Goal: Task Accomplishment & Management: Complete application form

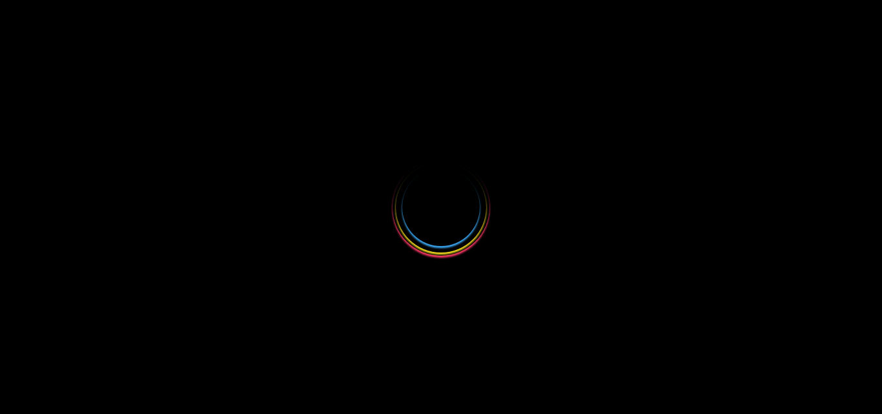
select select
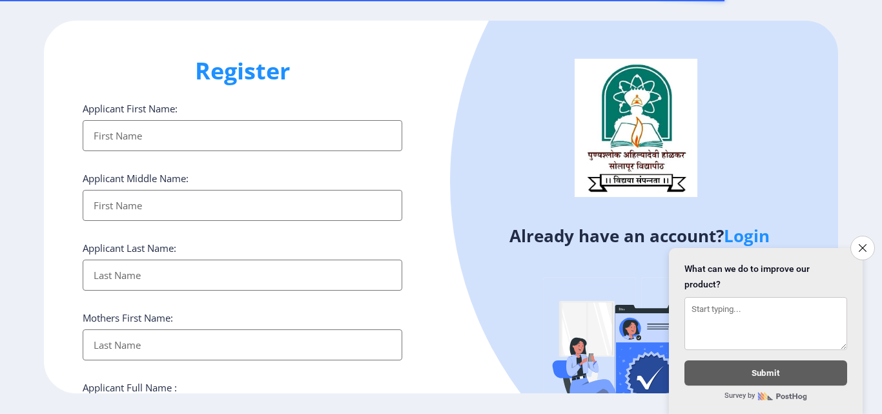
click at [120, 134] on input "Applicant First Name:" at bounding box center [243, 135] width 320 height 31
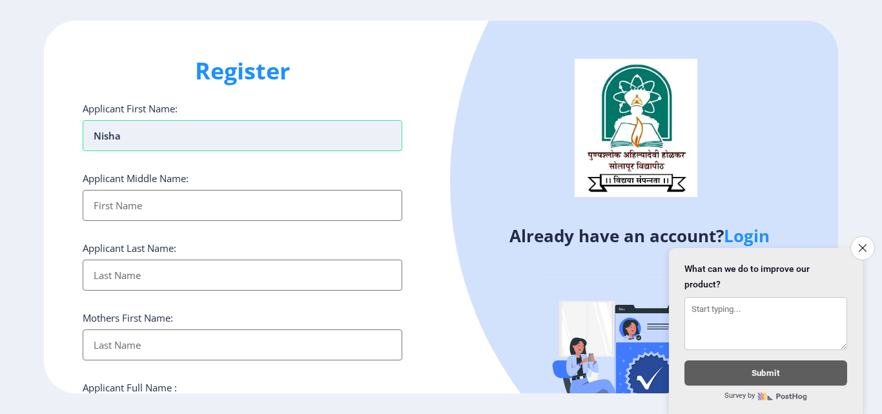
type input "Nisha"
type input "Nandkumar"
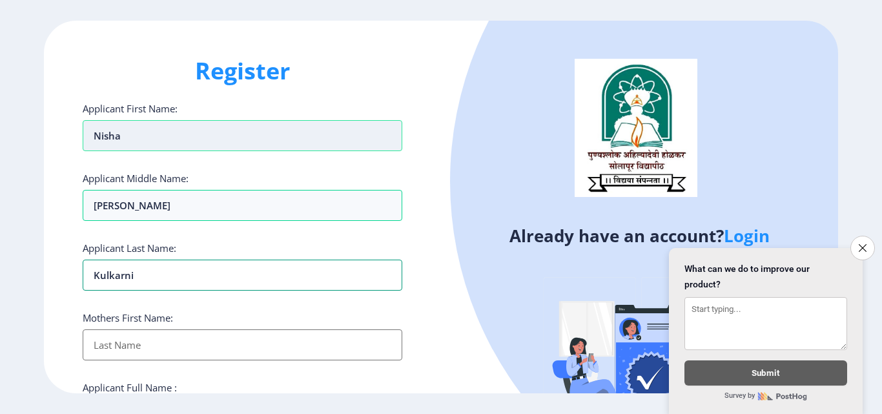
type input "Kulkarni"
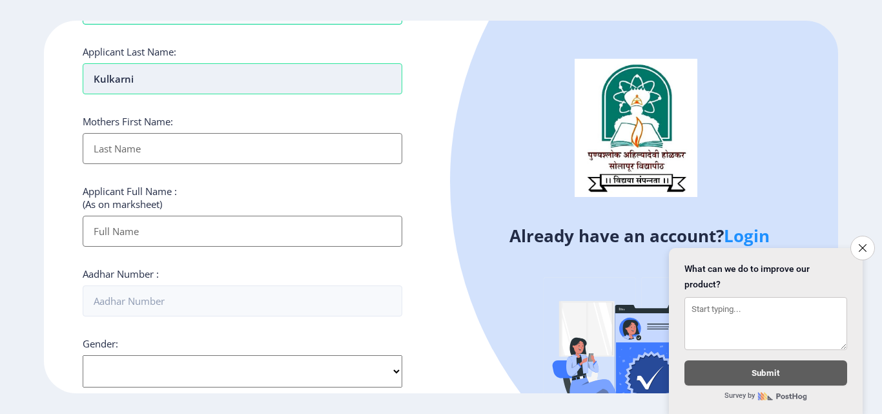
scroll to position [258, 0]
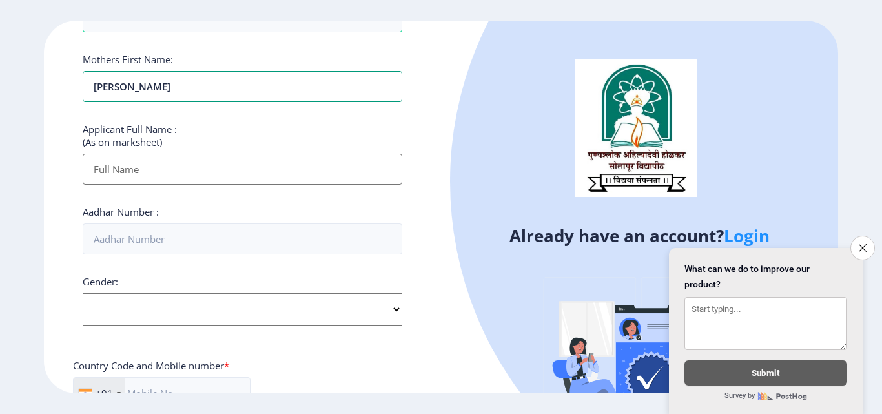
type input "Snehalata"
click at [132, 174] on input "Applicant First Name:" at bounding box center [243, 169] width 320 height 31
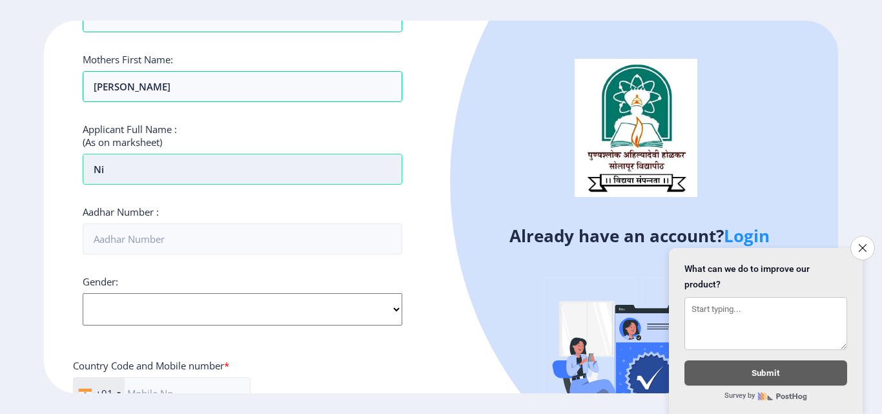
type input "N"
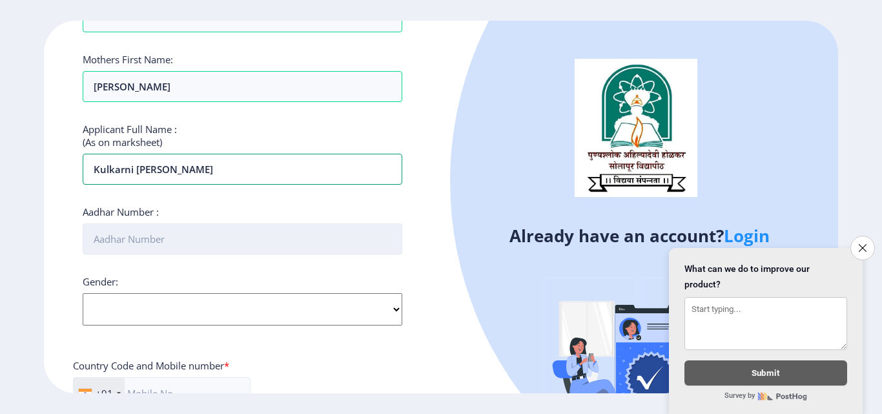
type input "Kulkarni Nisha Nandkumar"
click at [158, 241] on input "Aadhar Number :" at bounding box center [243, 239] width 320 height 31
type input "222893427509"
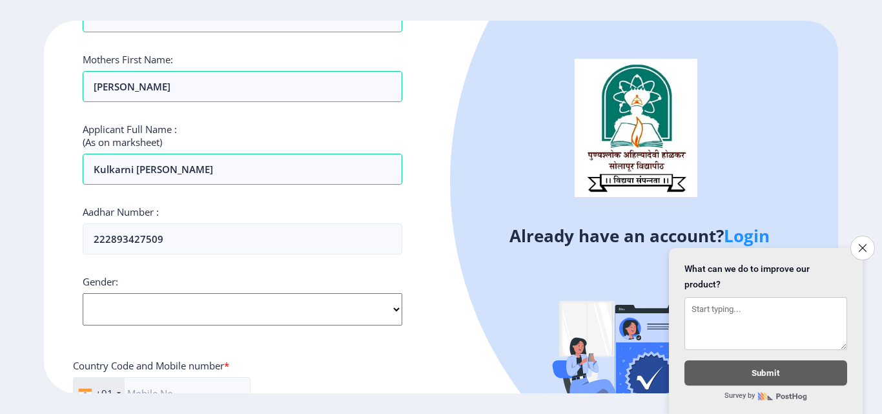
click at [141, 311] on select "Select Gender Male Female Other" at bounding box center [243, 309] width 320 height 32
select select "[DEMOGRAPHIC_DATA]"
click at [83, 293] on select "Select Gender Male Female Other" at bounding box center [243, 309] width 320 height 32
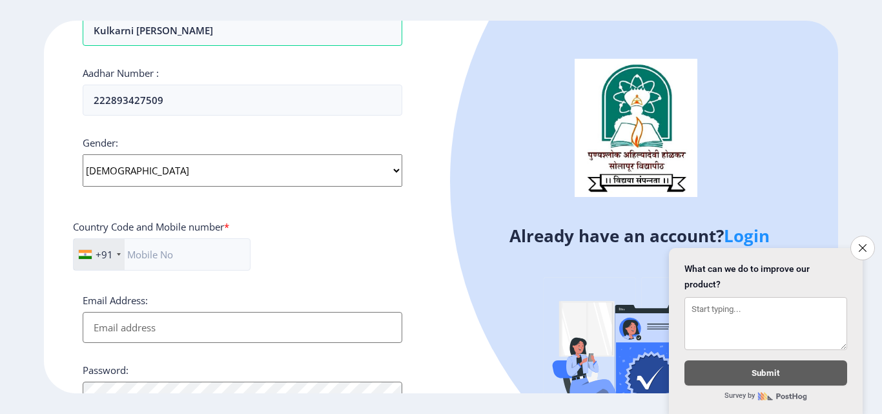
scroll to position [452, 0]
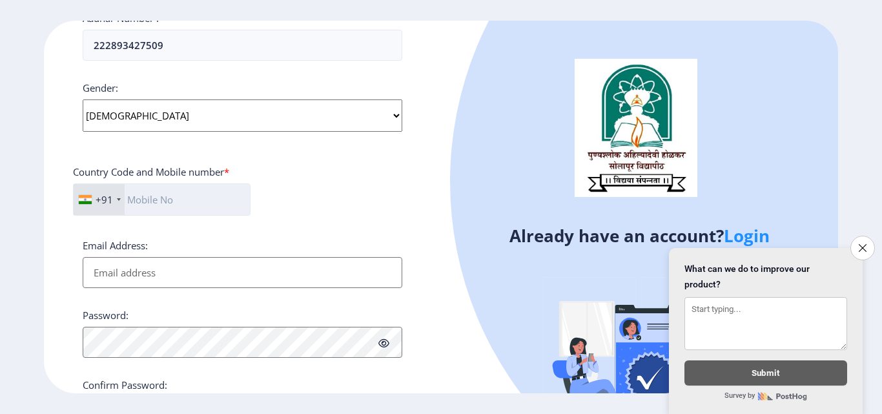
click at [160, 198] on input "text" at bounding box center [162, 199] width 178 height 32
type input "7498062561"
click at [137, 277] on input "Email Address:" at bounding box center [243, 272] width 320 height 31
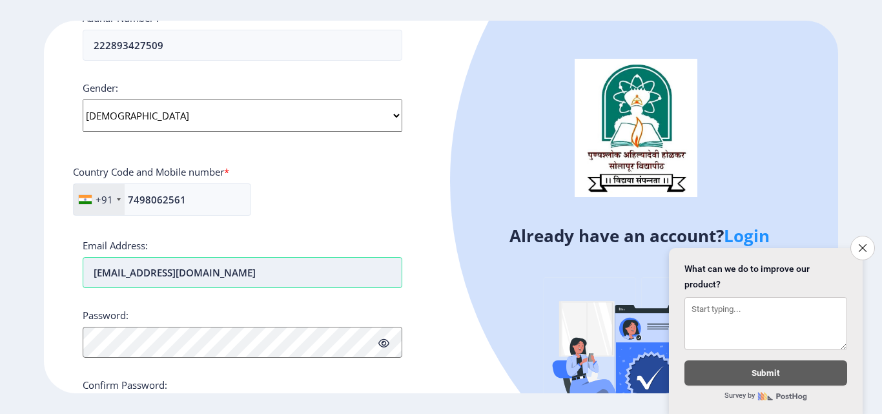
type input "[EMAIL_ADDRESS][DOMAIN_NAME]"
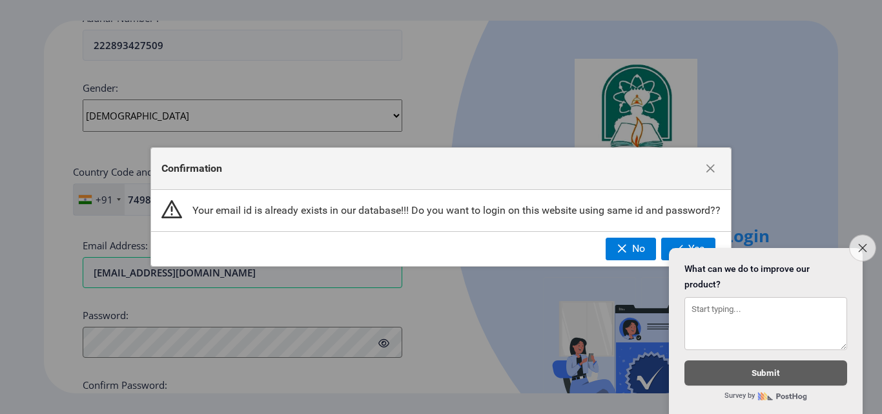
click at [859, 244] on icon "Close survey" at bounding box center [863, 248] width 8 height 8
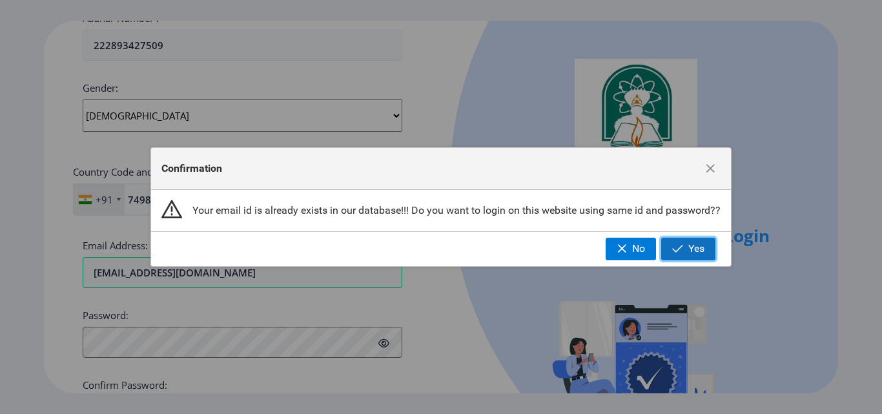
click at [691, 244] on span "Yes" at bounding box center [697, 249] width 16 height 12
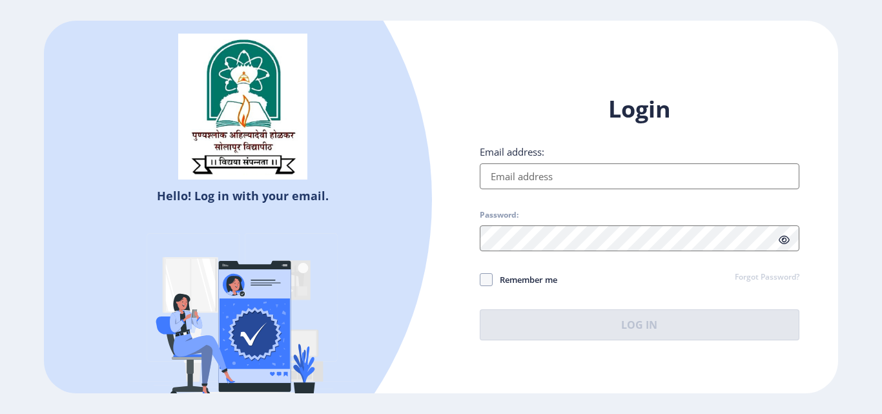
click at [521, 183] on input "Email address:" at bounding box center [640, 176] width 320 height 26
type input "kulkarninisha51@gmail.com"
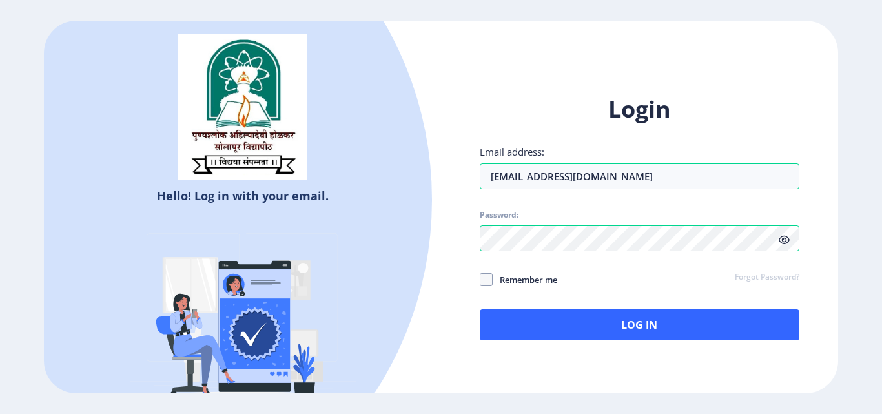
click at [788, 238] on icon at bounding box center [784, 240] width 11 height 10
click at [479, 283] on div "Login Email address: kulkarninisha51@gmail.com Password: Remember me Forgot Pas…" at bounding box center [639, 227] width 397 height 306
click at [484, 279] on span at bounding box center [486, 279] width 13 height 13
click at [481, 280] on input "Remember me" at bounding box center [480, 280] width 1 height 1
checkbox input "true"
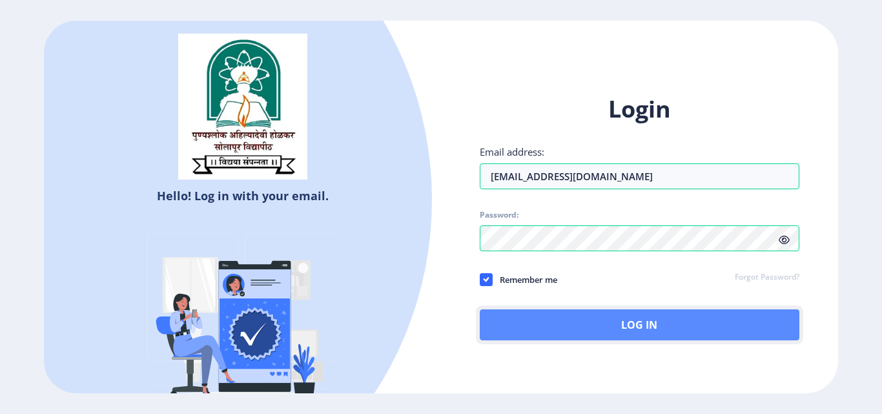
click at [645, 321] on button "Log In" at bounding box center [640, 324] width 320 height 31
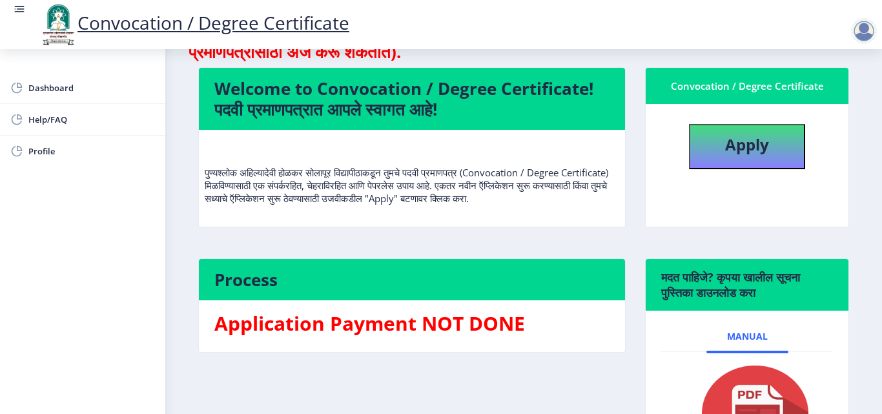
scroll to position [65, 0]
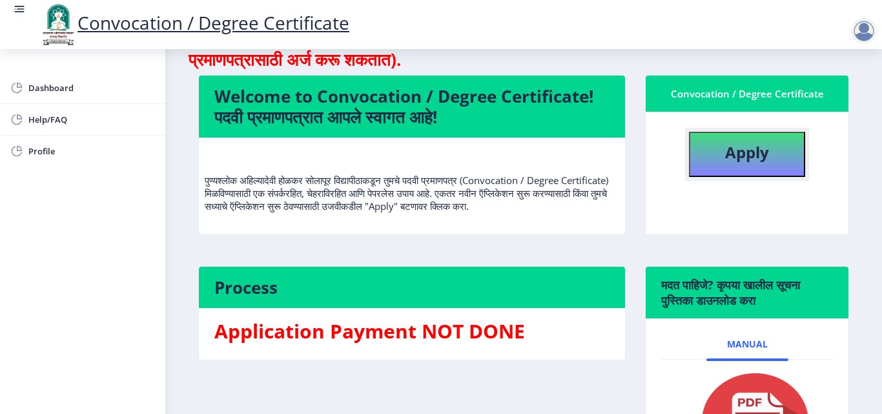
click at [741, 156] on b "Apply" at bounding box center [747, 151] width 44 height 21
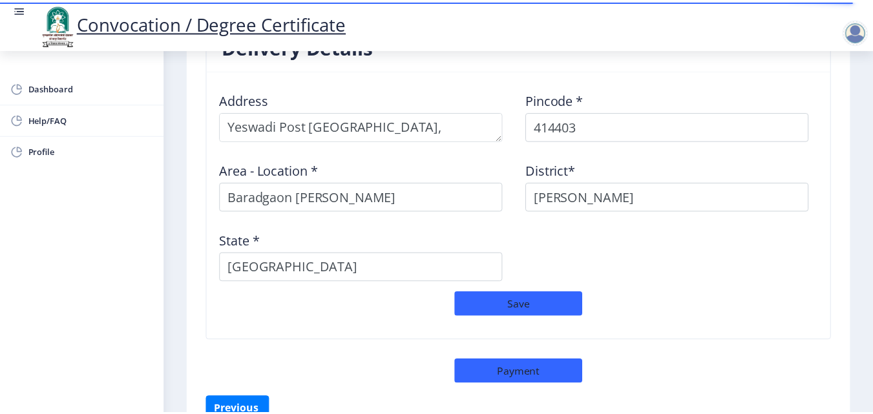
scroll to position [1132, 0]
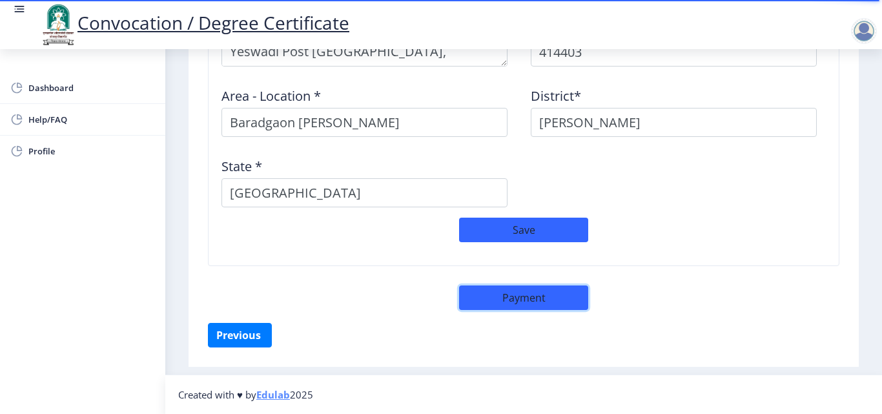
click at [516, 295] on button "Payment" at bounding box center [523, 298] width 129 height 25
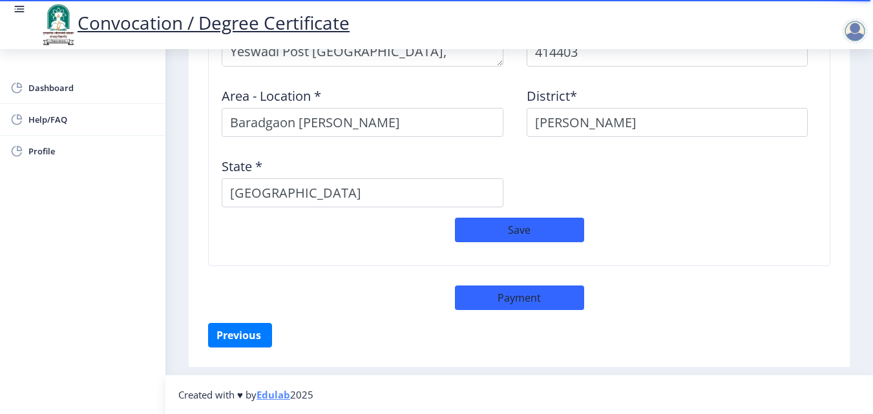
select select "sealed"
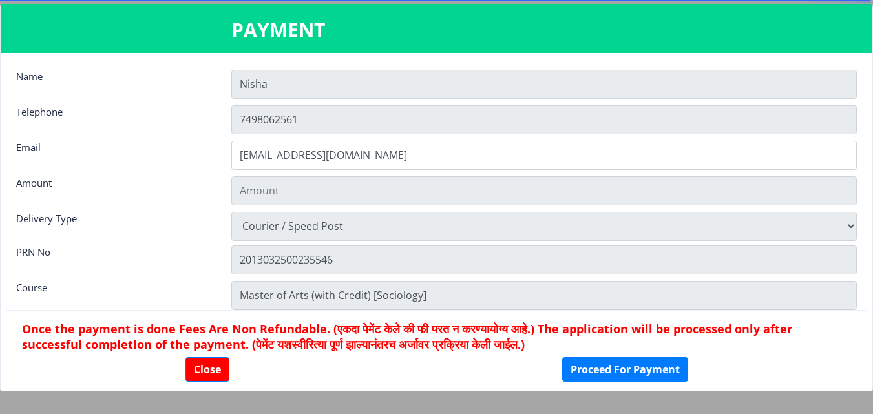
type input "1885"
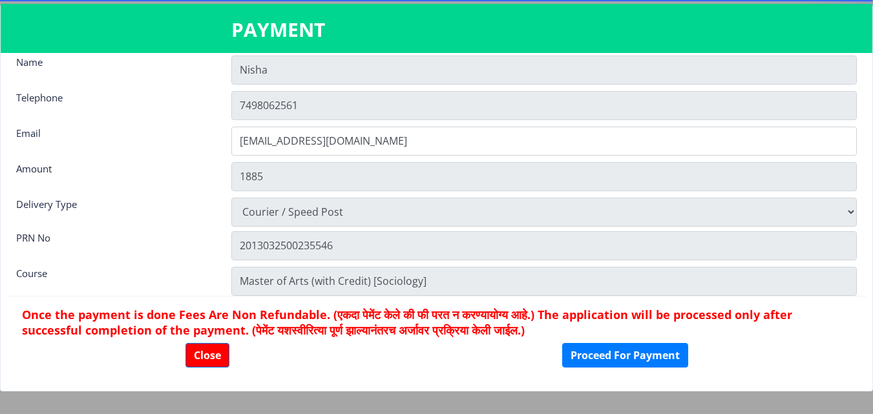
scroll to position [18, 0]
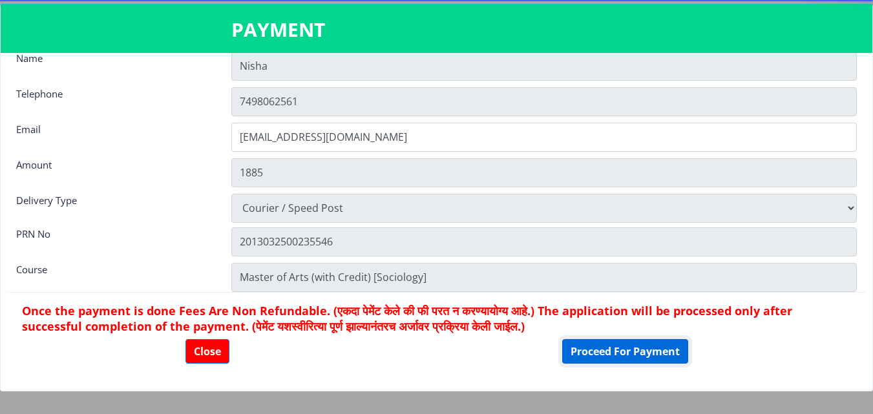
click at [628, 349] on button "Proceed For Payment" at bounding box center [625, 351] width 126 height 25
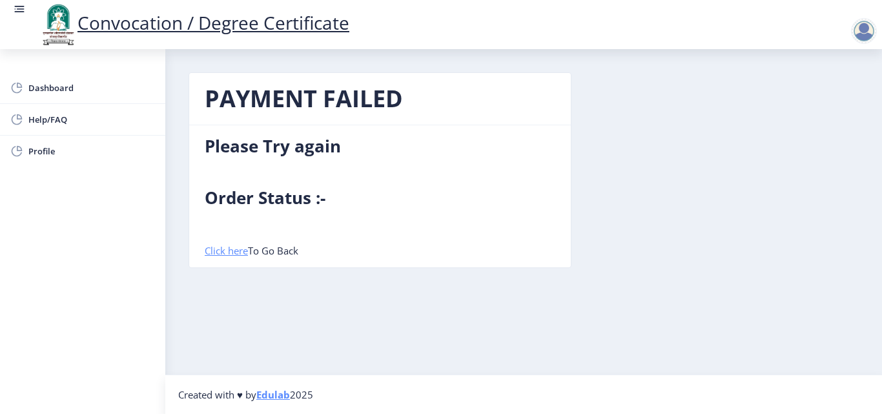
click at [220, 252] on link "Click here" at bounding box center [226, 250] width 43 height 13
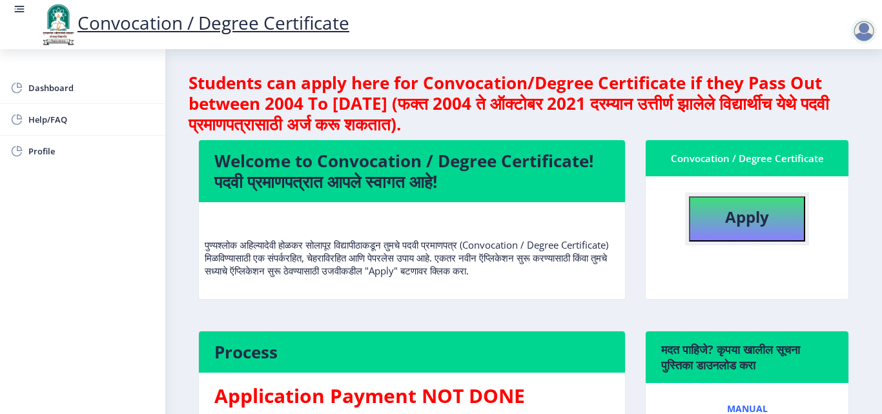
click at [751, 216] on b "Apply" at bounding box center [747, 216] width 44 height 21
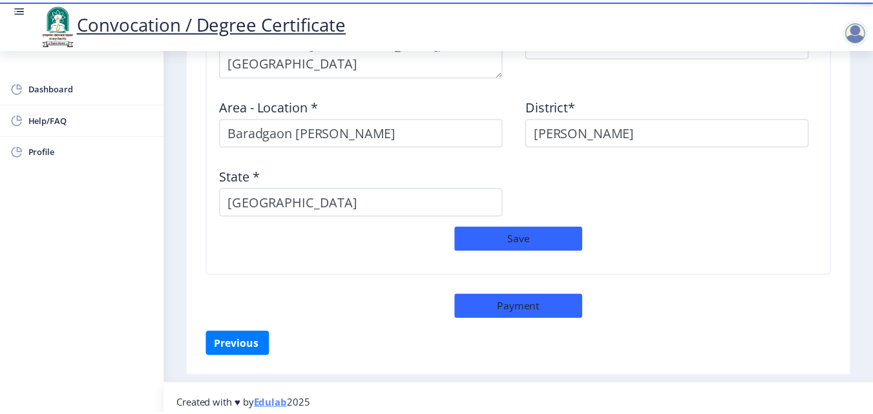
scroll to position [1149, 0]
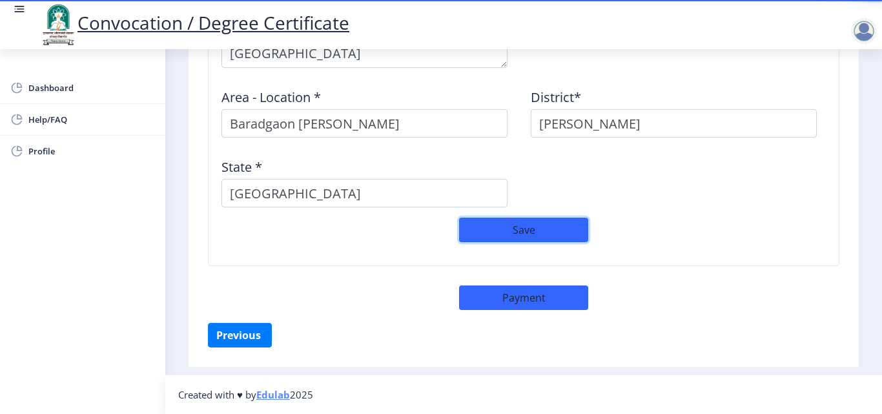
click at [536, 225] on button "Save" at bounding box center [523, 230] width 129 height 25
click at [509, 305] on button "Payment" at bounding box center [523, 298] width 129 height 25
select select "sealed"
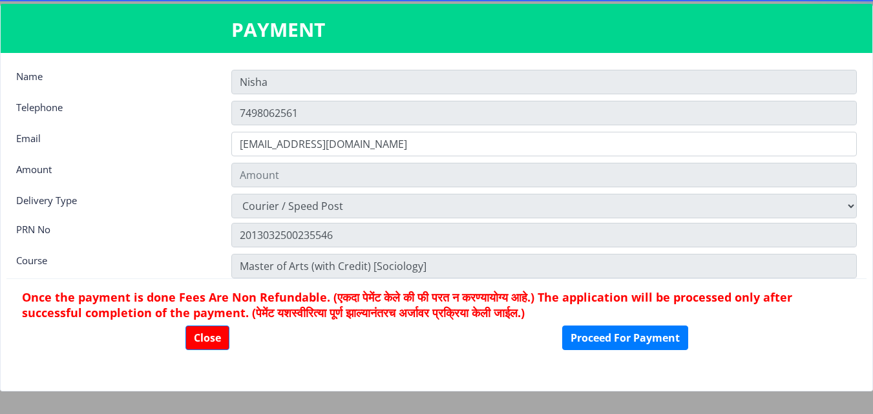
type input "1885"
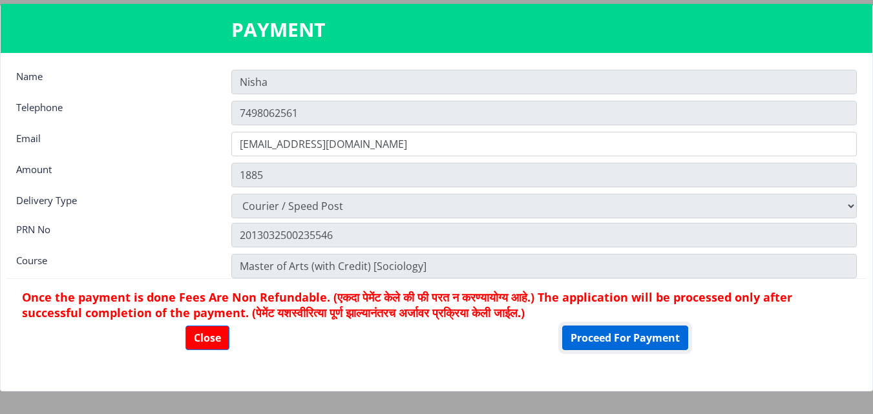
click at [637, 340] on button "Proceed For Payment" at bounding box center [625, 338] width 126 height 25
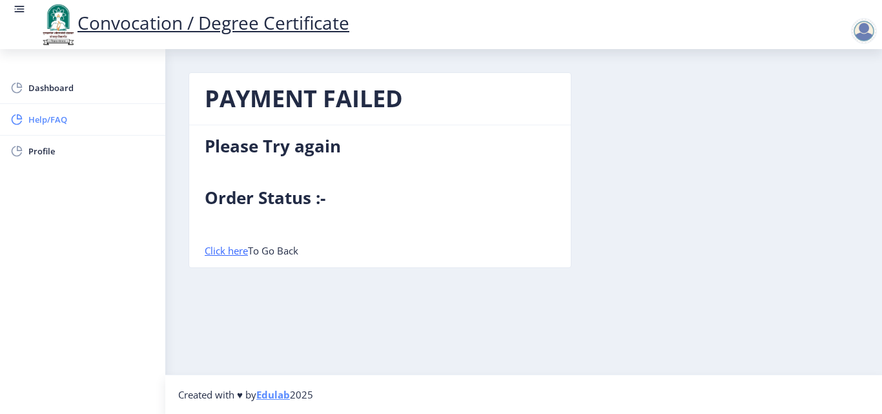
click at [39, 124] on span "Help/FAQ" at bounding box center [91, 120] width 127 height 16
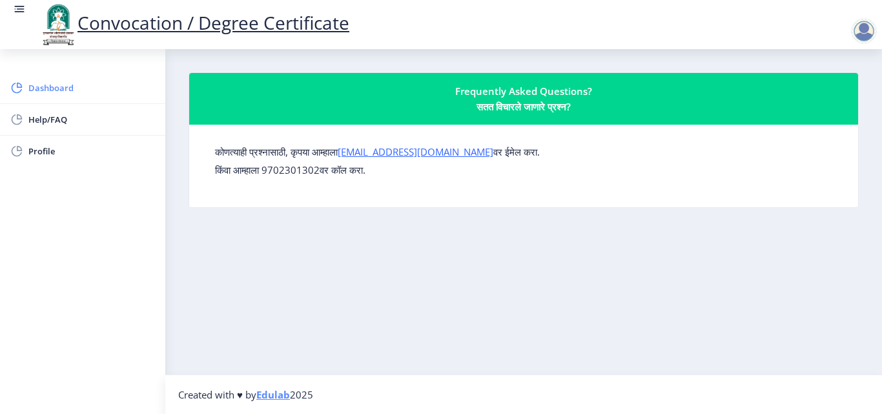
click at [35, 87] on span "Dashboard" at bounding box center [91, 88] width 127 height 16
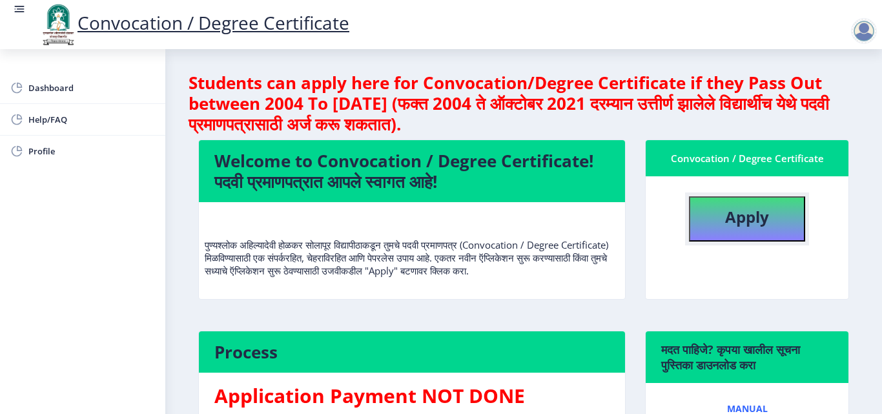
click at [742, 227] on b "Apply" at bounding box center [747, 216] width 44 height 21
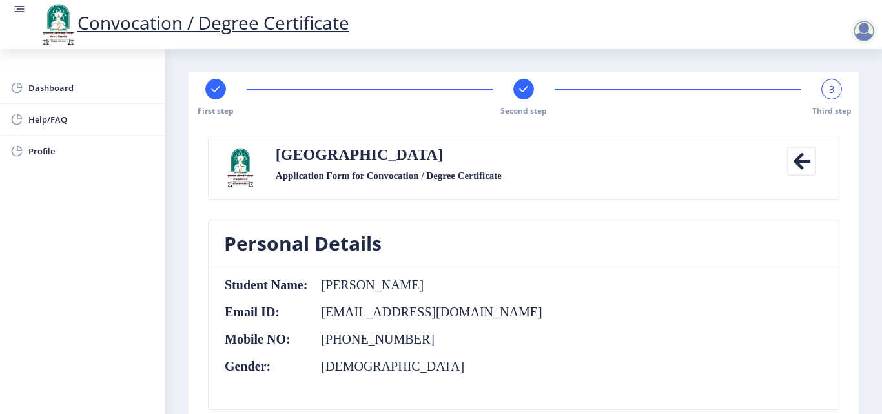
click at [864, 32] on div at bounding box center [864, 31] width 26 height 26
click at [832, 101] on span "Log out" at bounding box center [830, 101] width 83 height 16
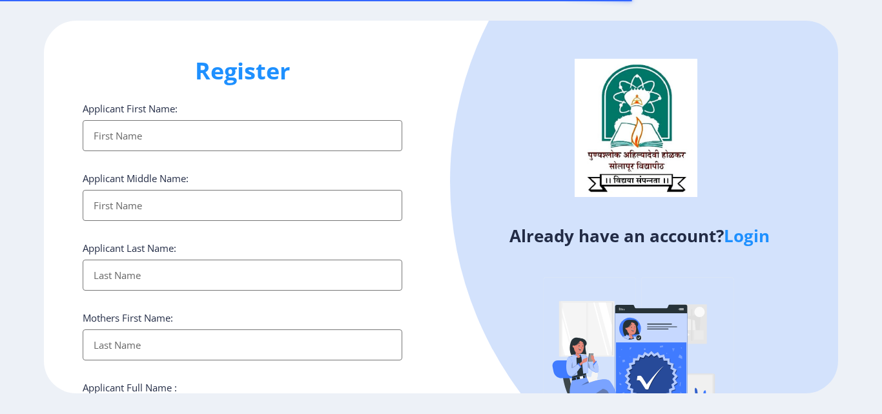
select select
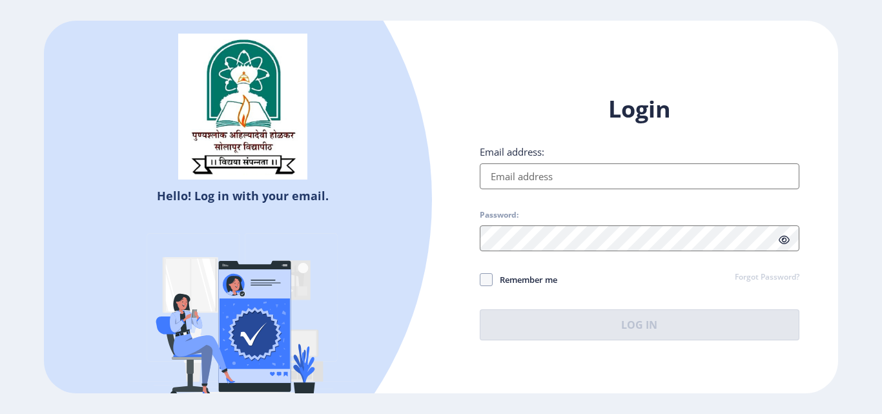
click at [502, 174] on input "Email address:" at bounding box center [640, 176] width 320 height 26
type input "[EMAIL_ADDRESS][DOMAIN_NAME]"
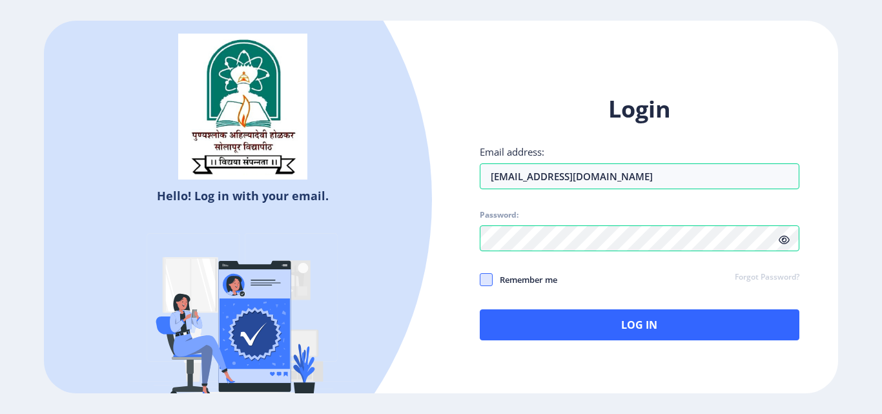
click at [489, 282] on span at bounding box center [486, 279] width 13 height 13
click at [481, 280] on input "Remember me" at bounding box center [480, 280] width 1 height 1
checkbox input "true"
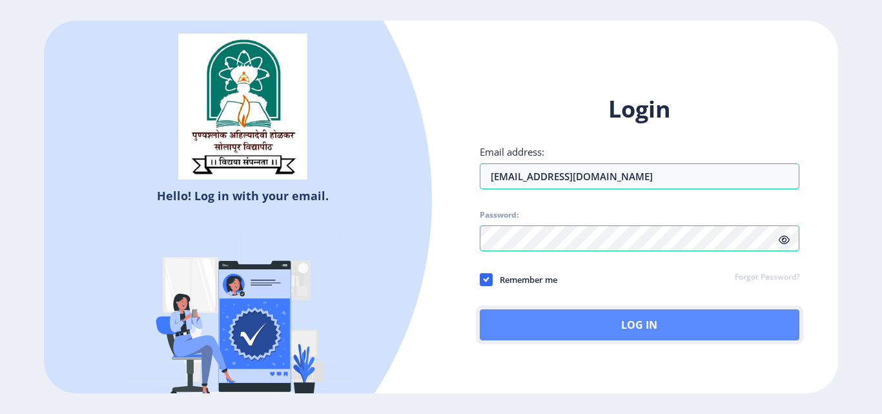
click at [661, 322] on button "Log In" at bounding box center [640, 324] width 320 height 31
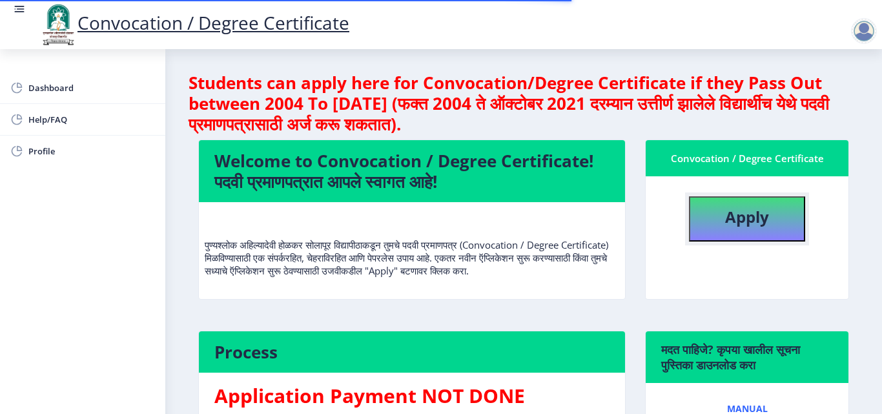
click at [748, 211] on b "Apply" at bounding box center [747, 216] width 44 height 21
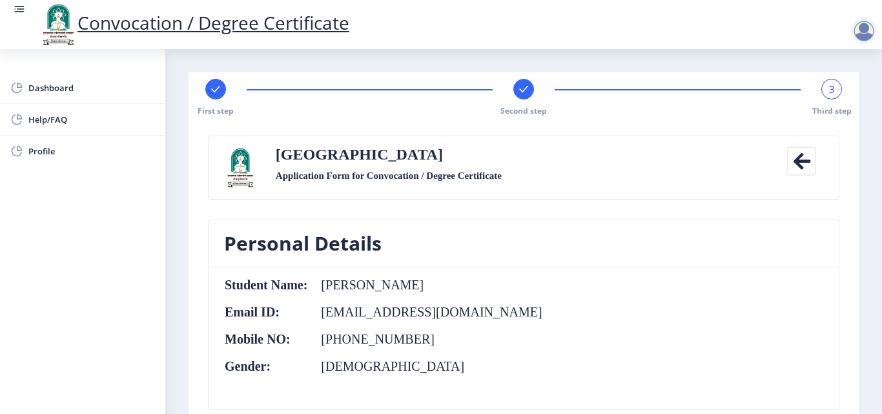
click at [220, 92] on rect at bounding box center [215, 89] width 13 height 13
select select "External"
select select "Political Science"
select select "2016"
select select "March"
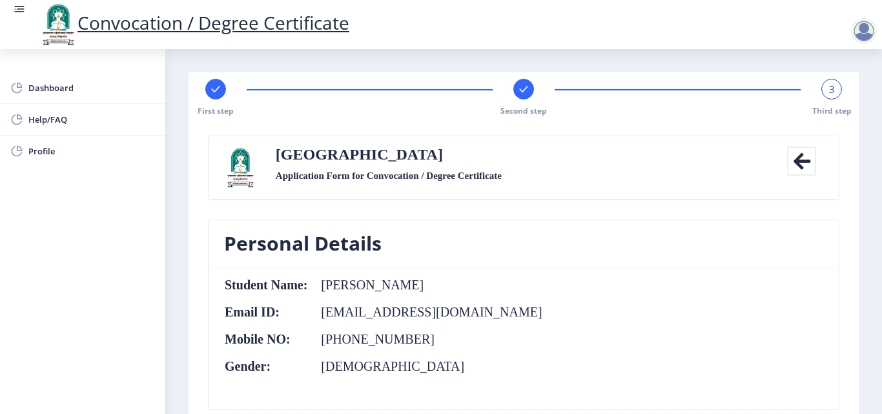
select select "HIGHER SECOND CLASS"
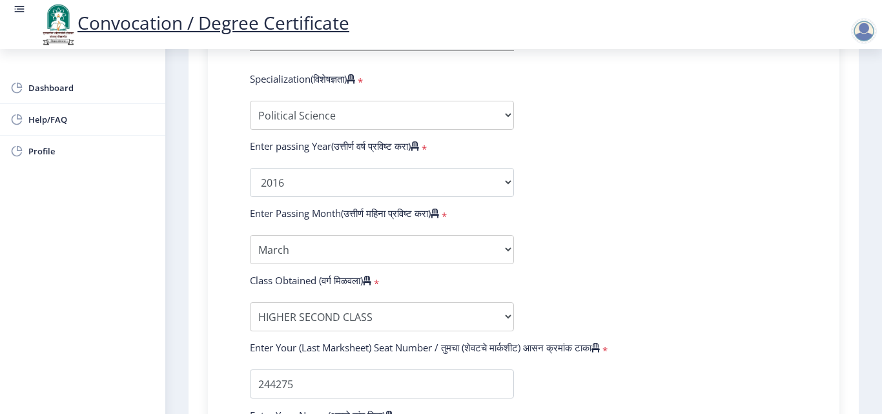
scroll to position [581, 0]
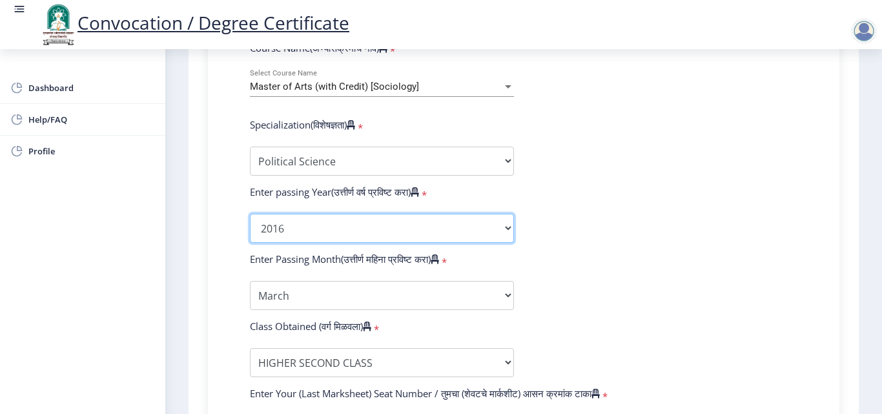
click at [506, 230] on select "2025 2024 2023 2022 2021 2020 2019 2018 2017 2016 2015 2014 2013 2012 2011 2010…" at bounding box center [382, 228] width 264 height 29
click at [250, 214] on select "2025 2024 2023 2022 2021 2020 2019 2018 2017 2016 2015 2014 2013 2012 2011 2010…" at bounding box center [382, 228] width 264 height 29
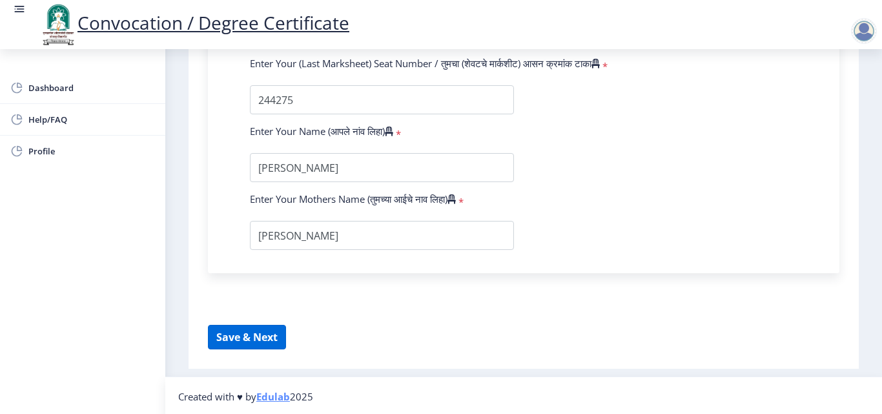
scroll to position [913, 0]
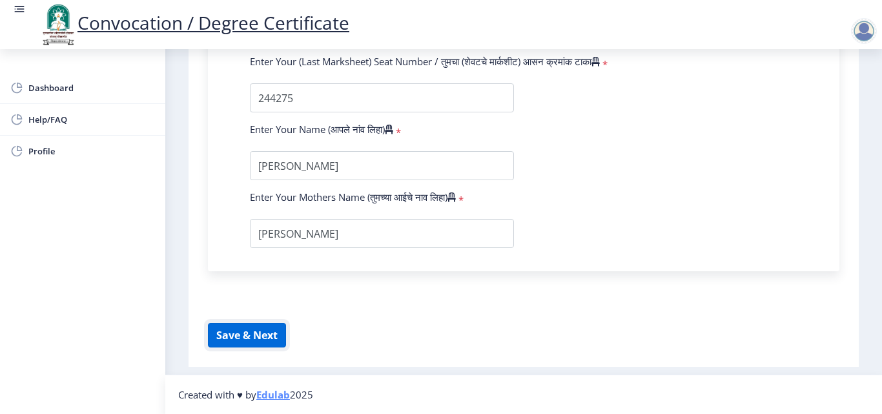
click at [232, 333] on button "Save & Next" at bounding box center [247, 335] width 78 height 25
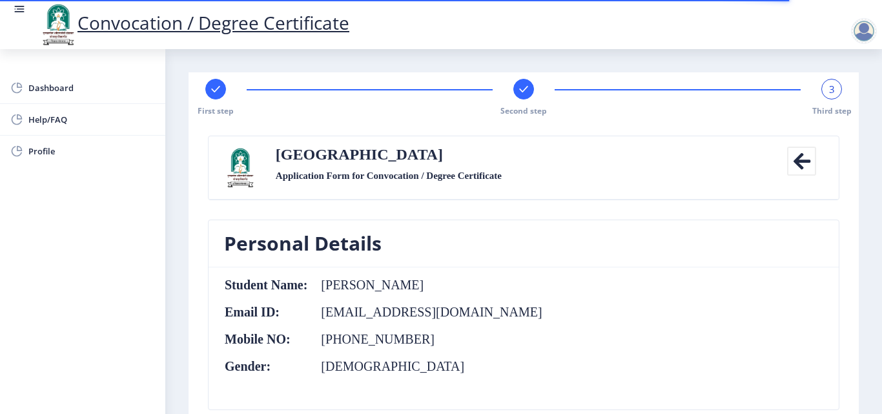
click at [527, 94] on rect at bounding box center [523, 89] width 13 height 13
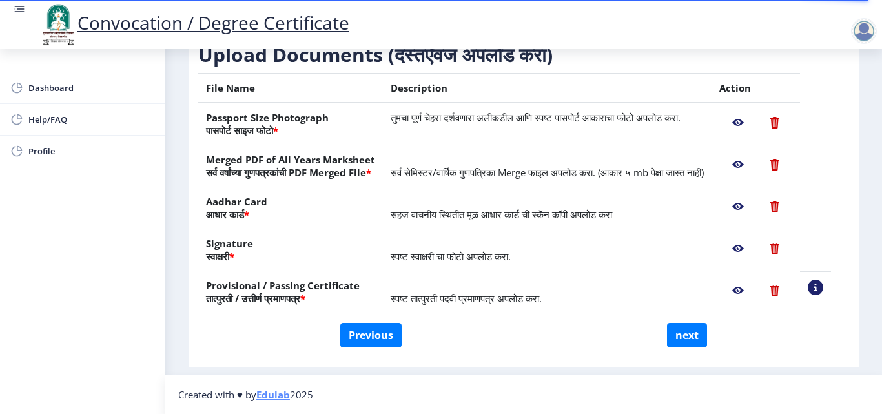
scroll to position [238, 0]
click at [685, 340] on button "next" at bounding box center [687, 335] width 40 height 25
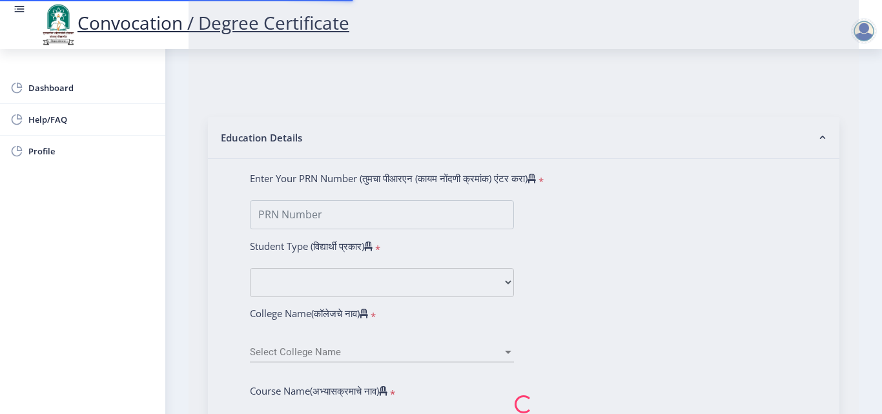
select select
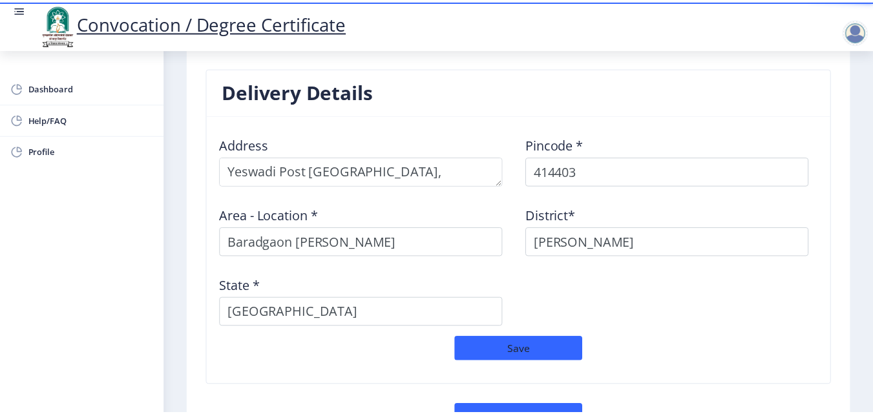
scroll to position [1132, 0]
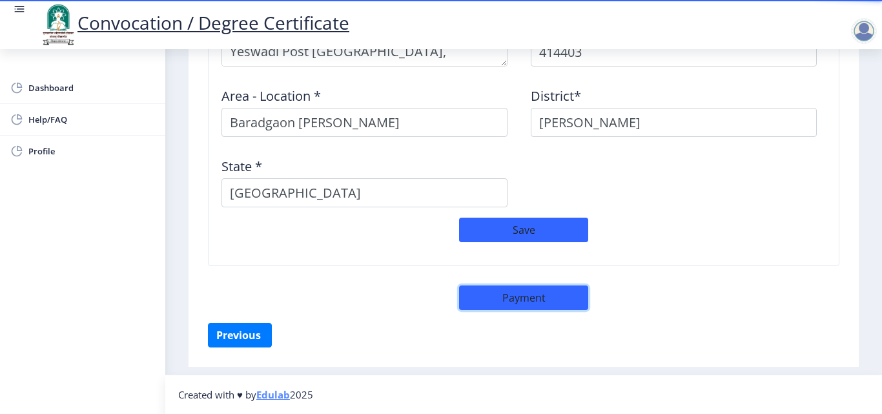
click at [536, 299] on button "Payment" at bounding box center [523, 298] width 129 height 25
select select "sealed"
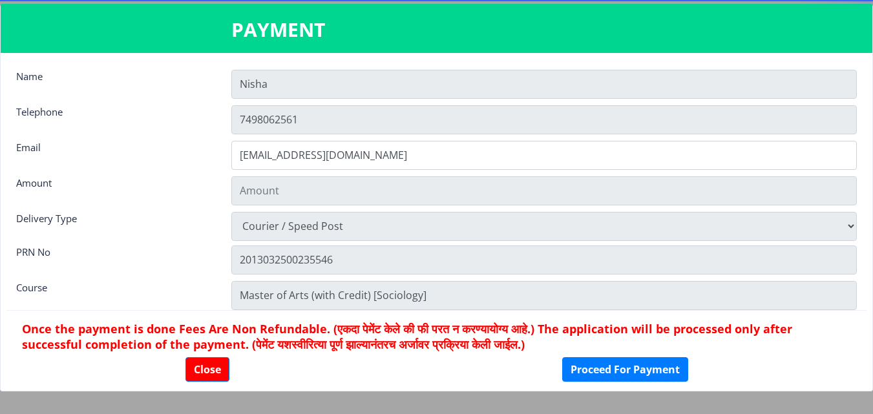
type input "1885"
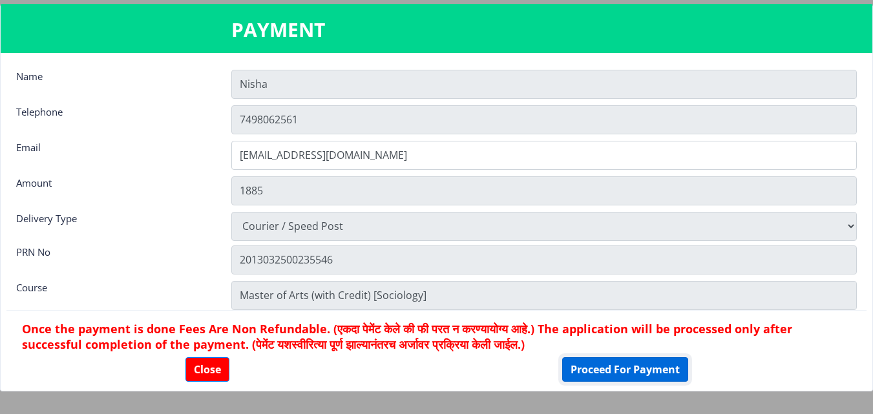
click at [652, 369] on button "Proceed For Payment" at bounding box center [625, 369] width 126 height 25
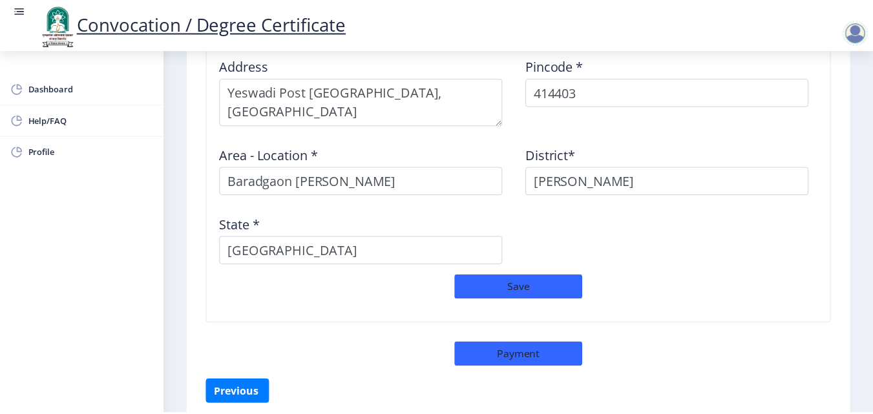
scroll to position [1149, 0]
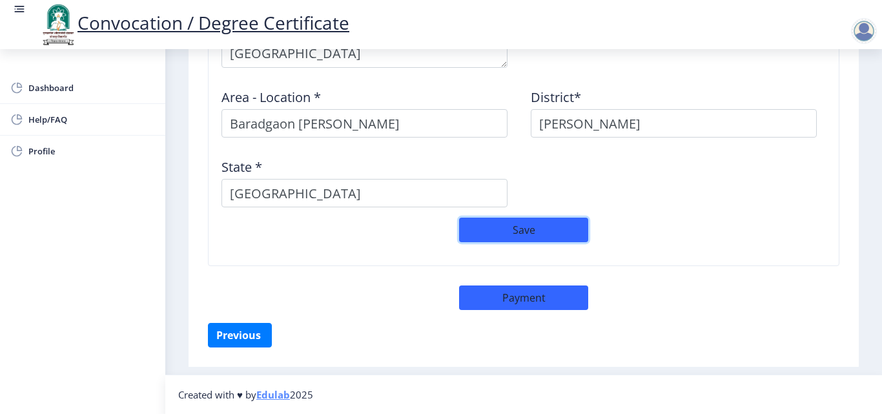
click at [483, 221] on button "Save" at bounding box center [523, 230] width 129 height 25
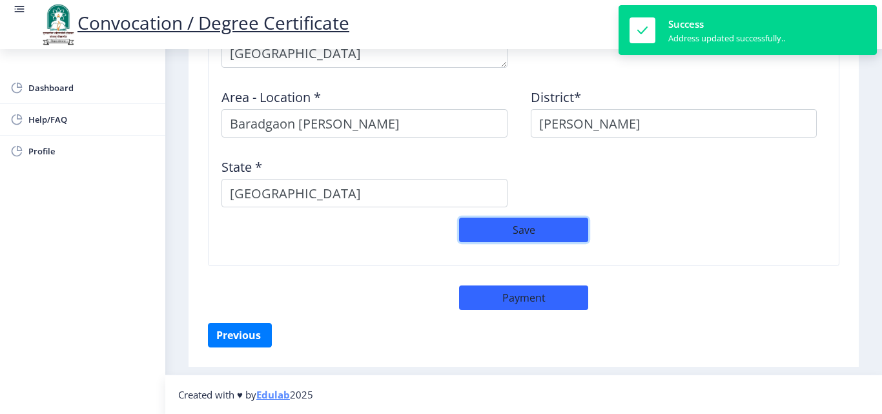
click at [494, 228] on button "Save" at bounding box center [523, 230] width 129 height 25
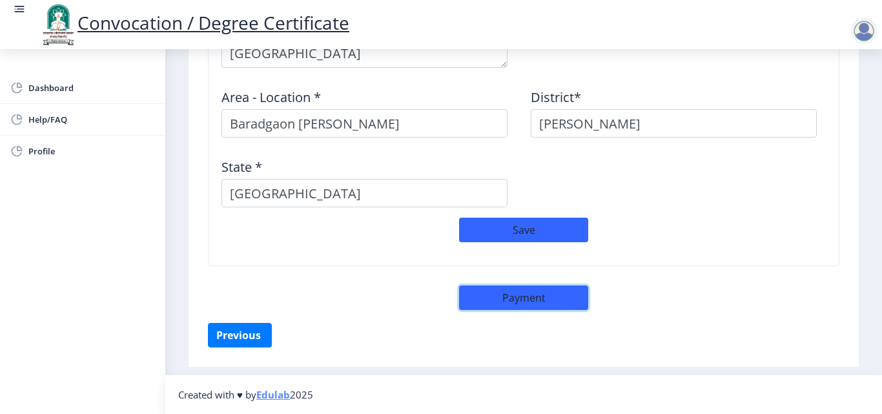
click at [547, 295] on button "Payment" at bounding box center [523, 298] width 129 height 25
select select "sealed"
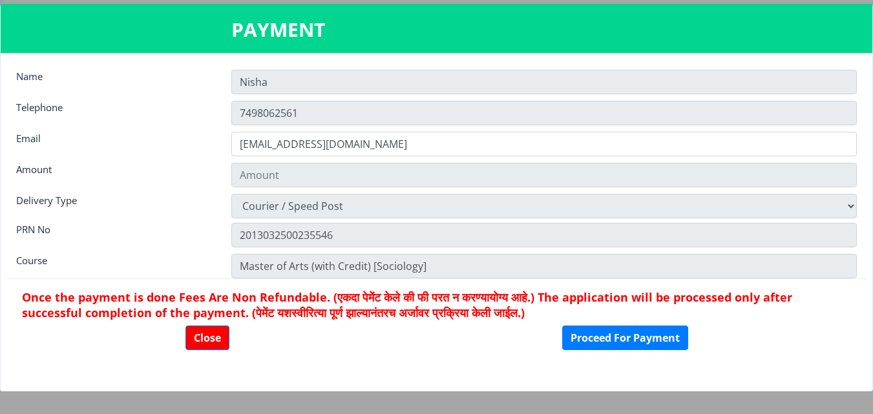
type input "1885"
click at [601, 342] on button "Proceed For Payment" at bounding box center [625, 338] width 126 height 25
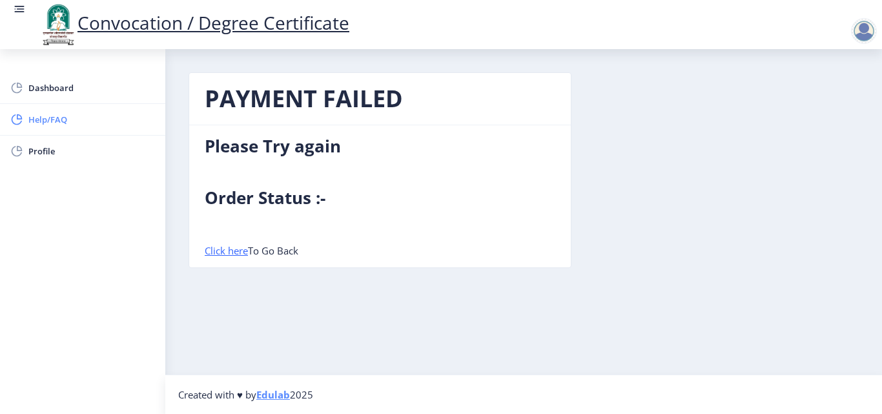
click at [37, 119] on span "Help/FAQ" at bounding box center [91, 120] width 127 height 16
